Goal: Find specific page/section: Find specific page/section

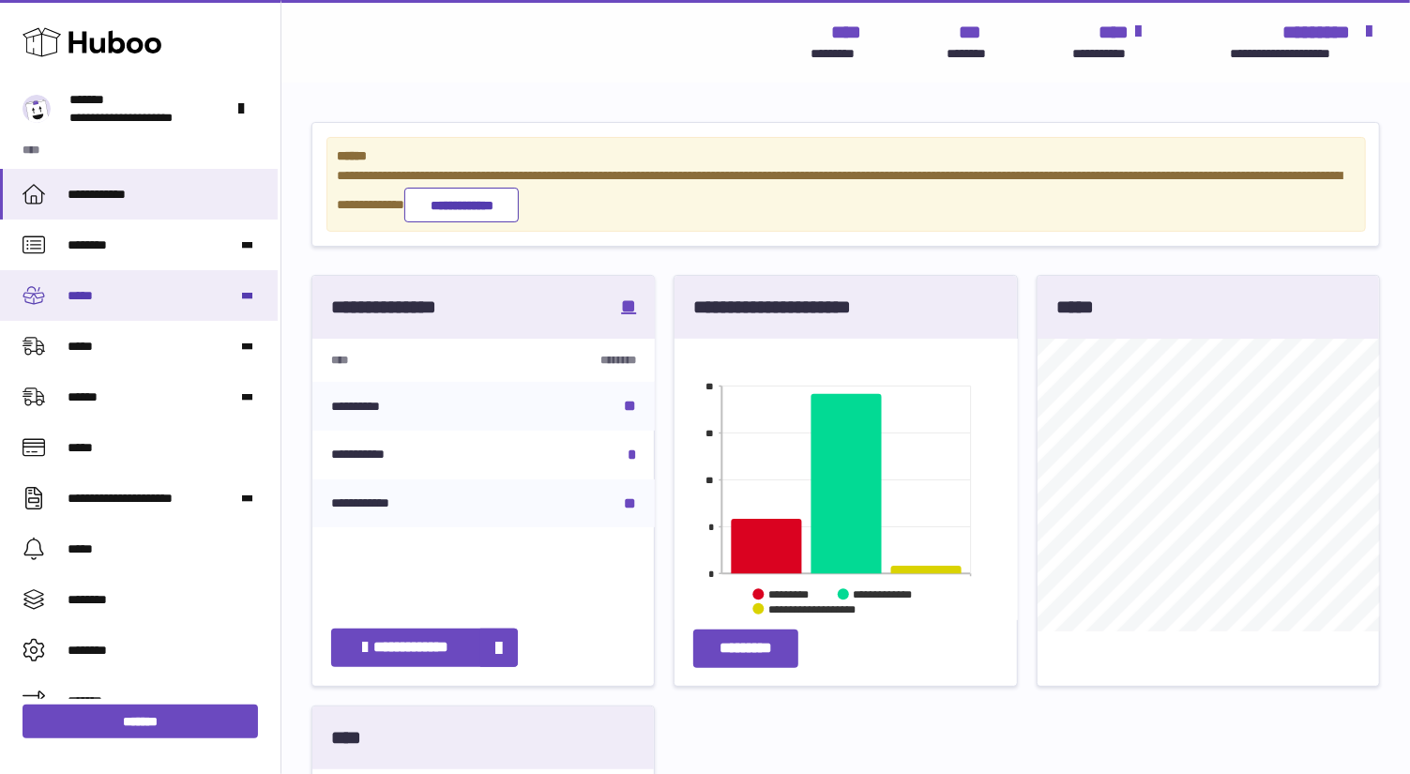
scroll to position [937807, 937757]
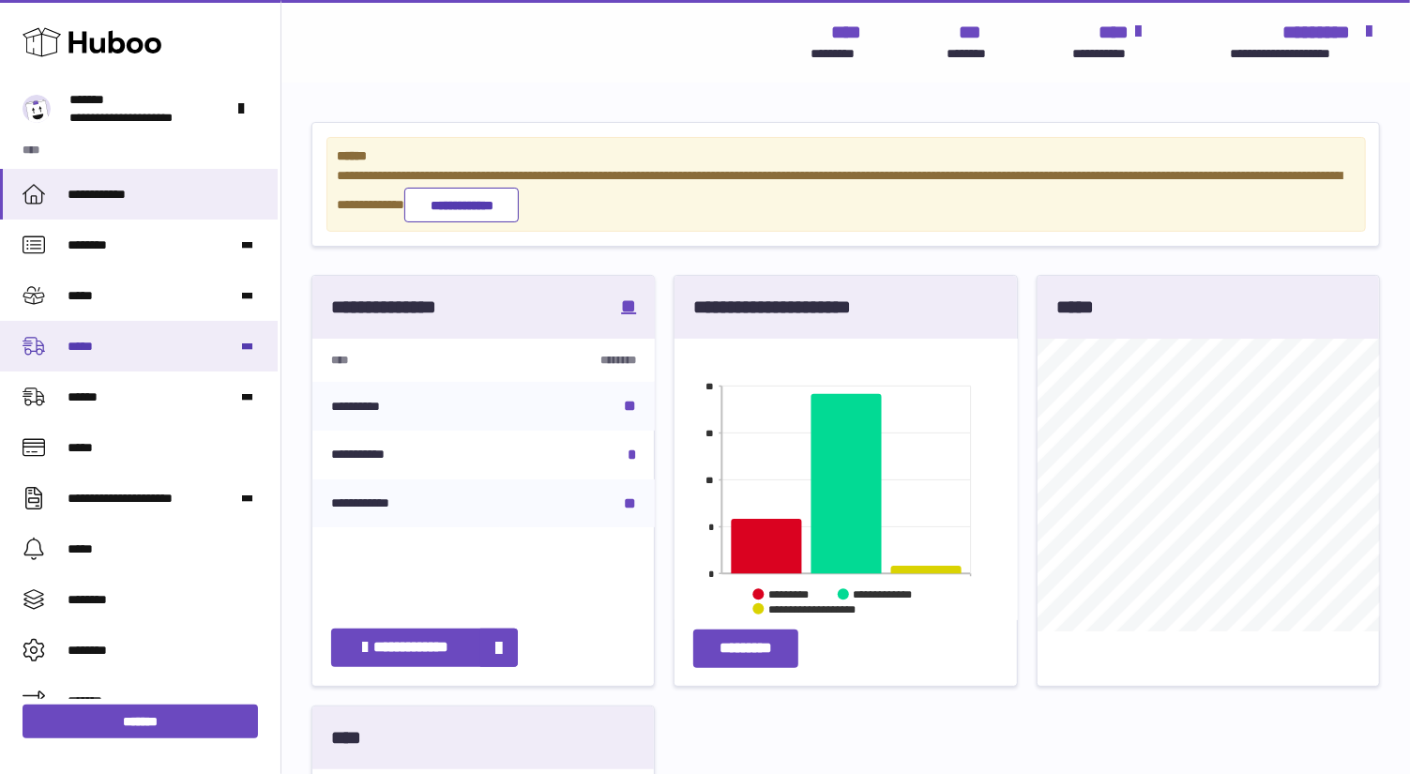
click at [90, 350] on span "*****" at bounding box center [156, 347] width 176 height 18
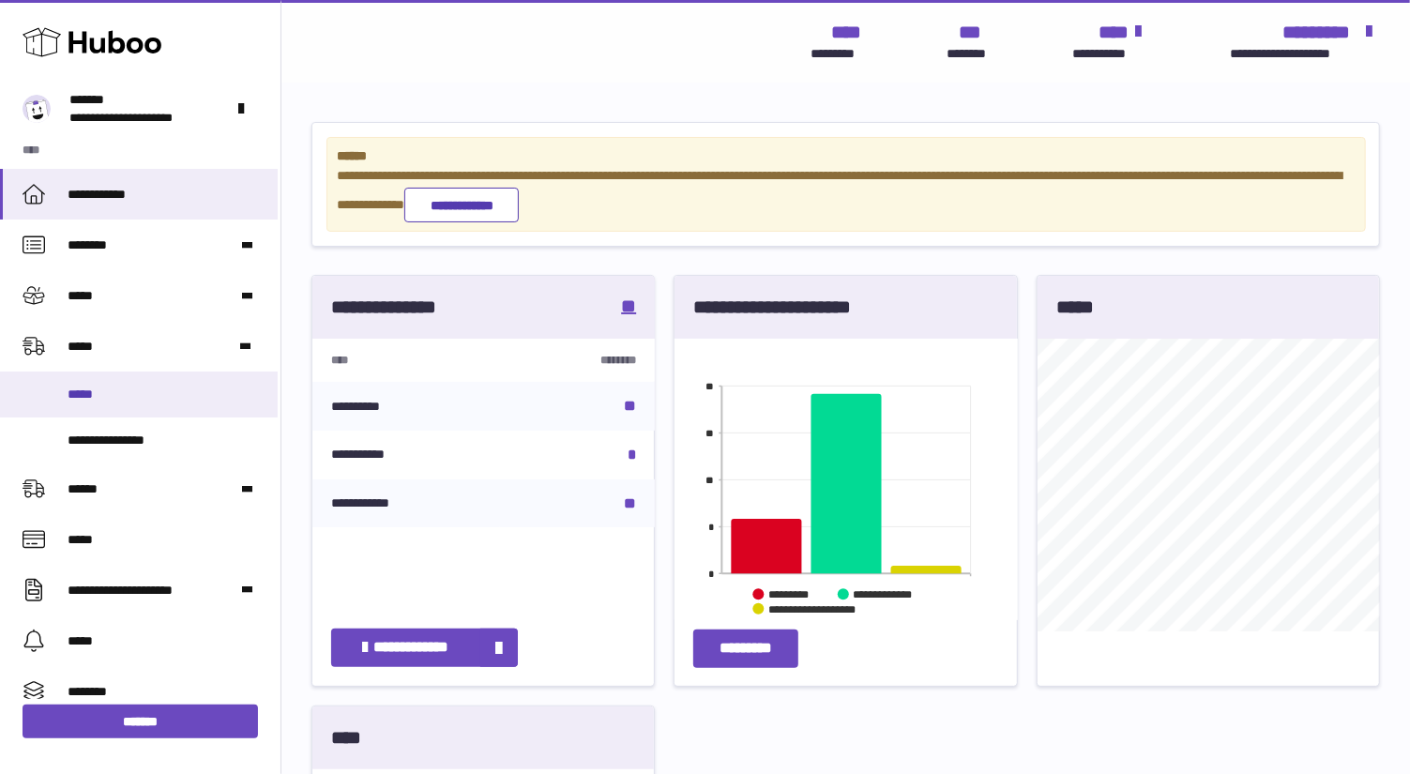
click at [84, 391] on span "*****" at bounding box center [166, 395] width 196 height 18
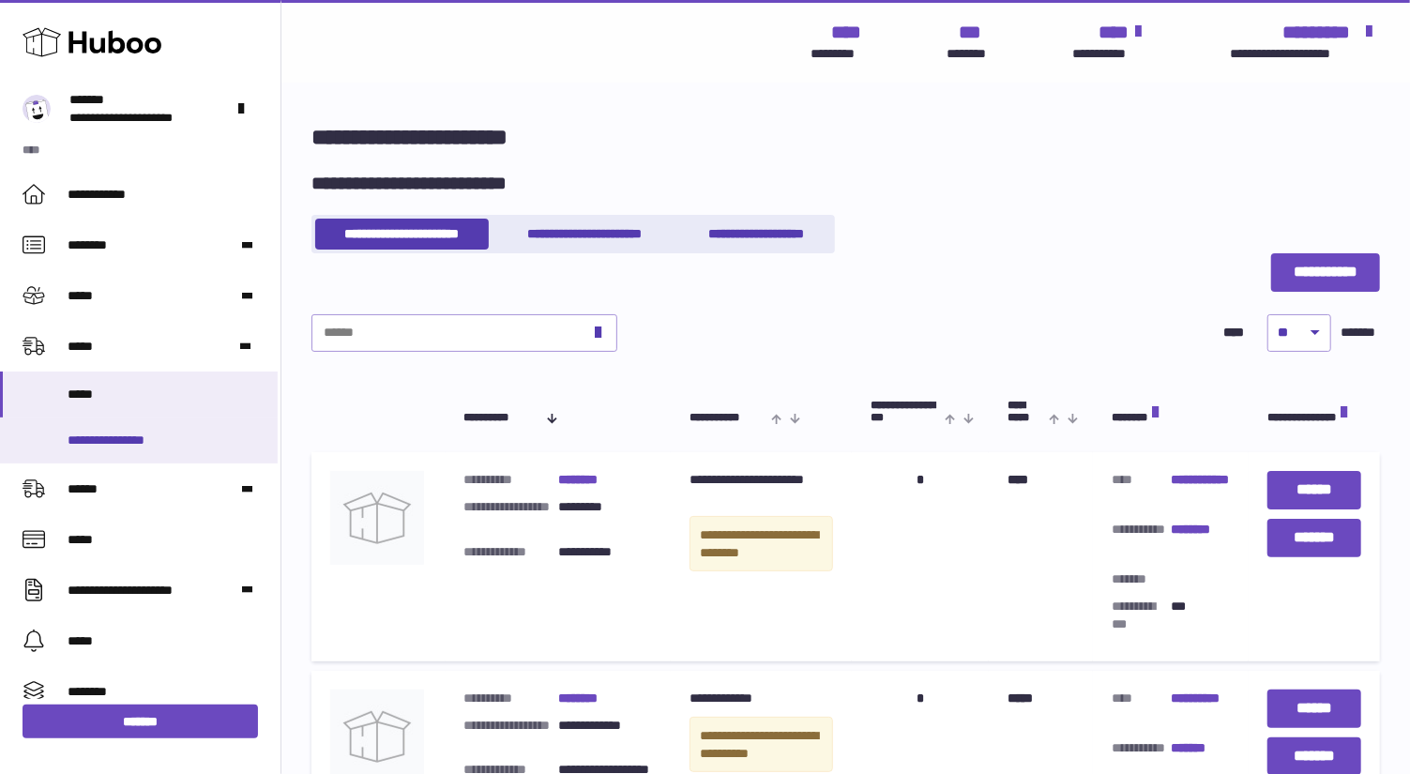
click at [174, 448] on span "**********" at bounding box center [166, 441] width 196 height 18
